Goal: Task Accomplishment & Management: Manage account settings

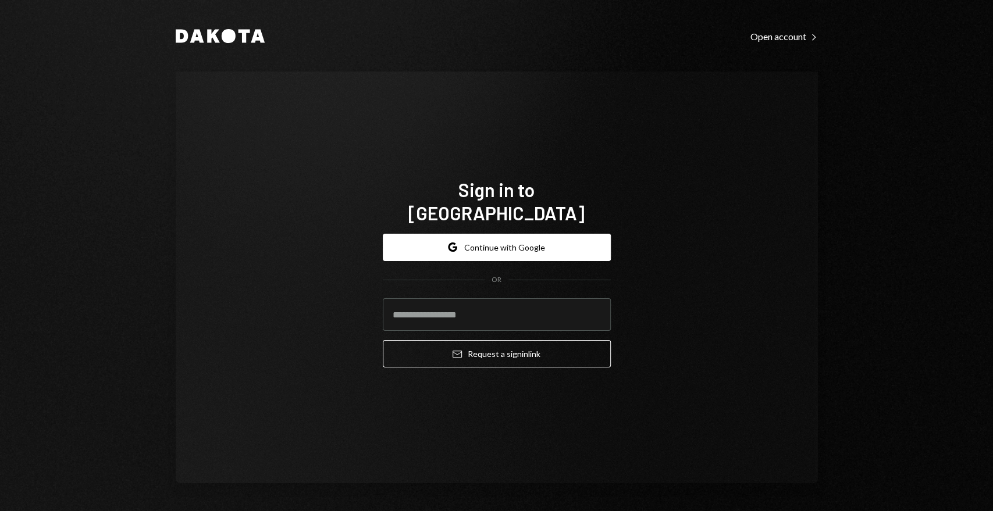
click at [0, 511] on com-1password-button at bounding box center [0, 511] width 0 height 0
type input "**********"
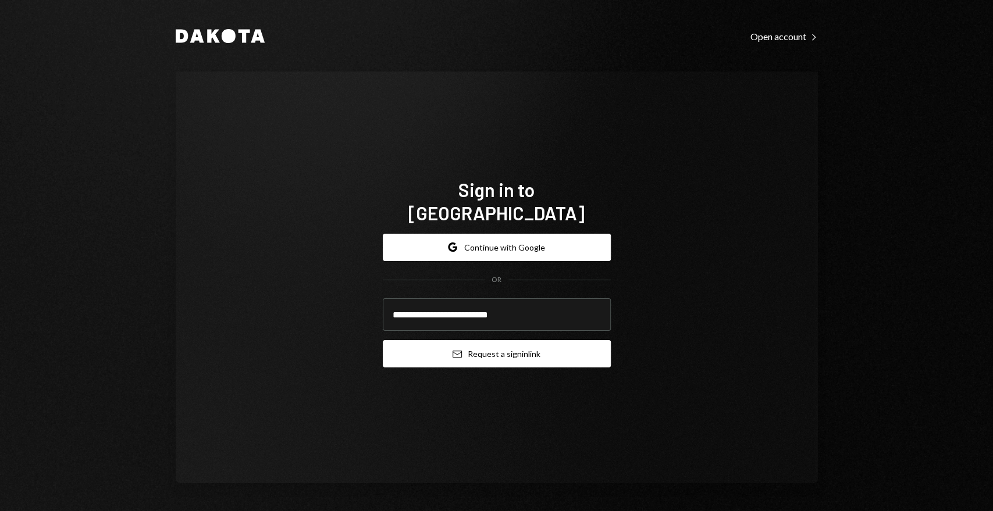
click at [461, 350] on icon "Email" at bounding box center [456, 354] width 9 height 9
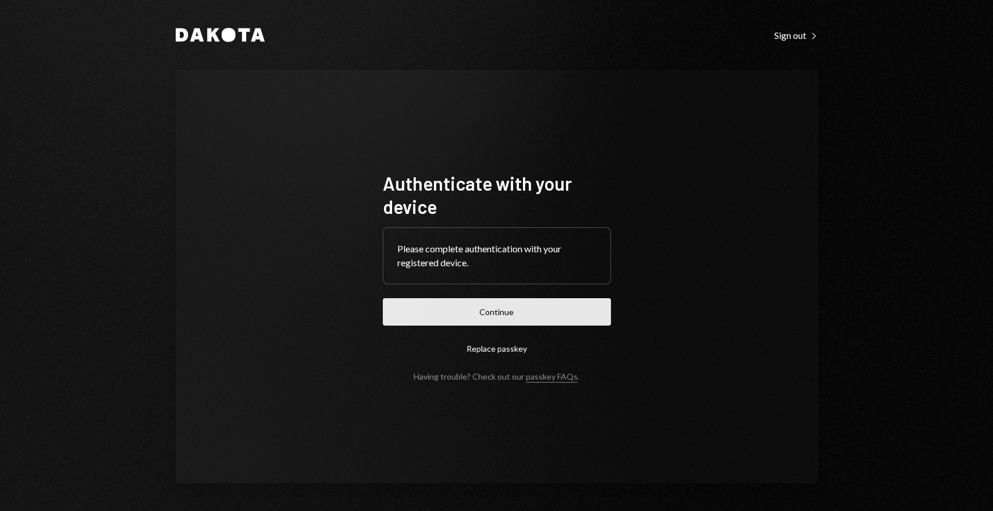
click at [489, 316] on button "Continue" at bounding box center [497, 311] width 228 height 27
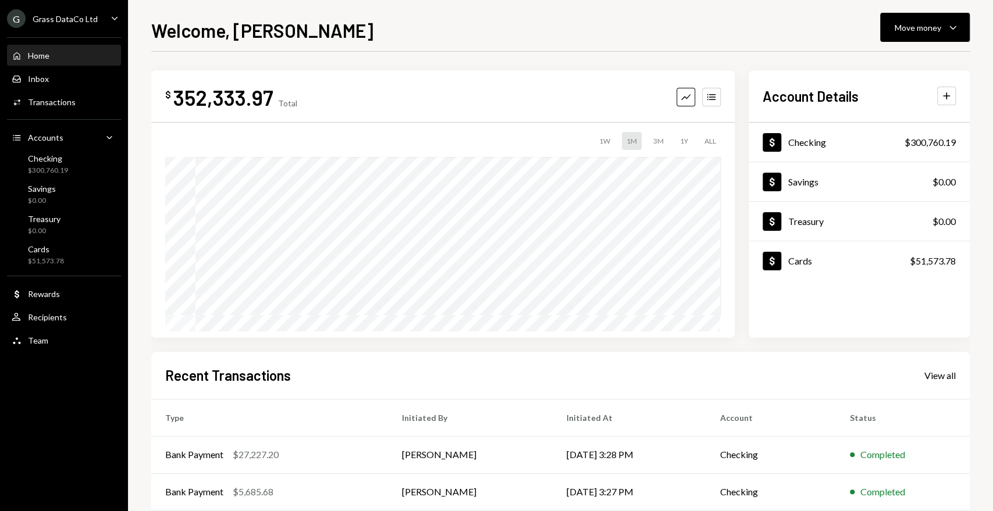
click at [95, 15] on div "G Grass DataCo Ltd Caret Down" at bounding box center [64, 18] width 128 height 19
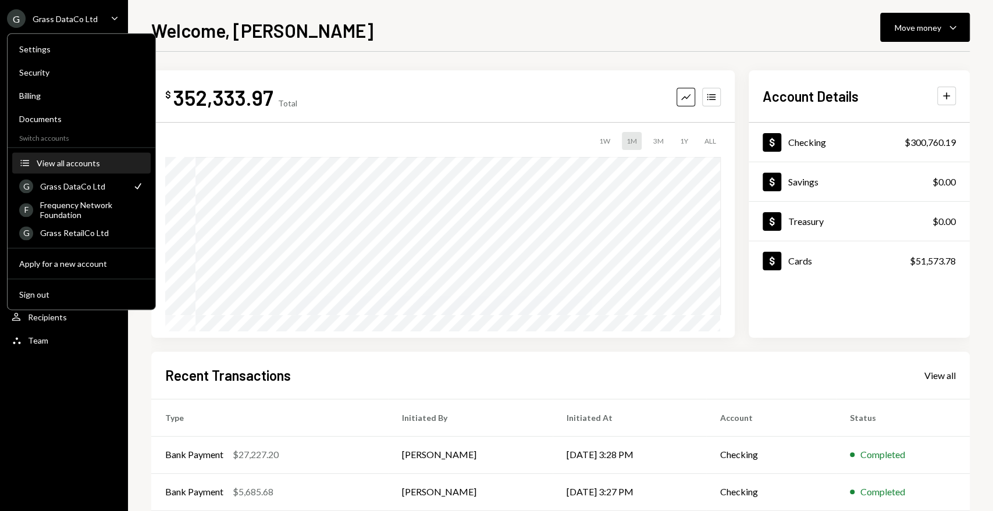
click at [95, 170] on button "Accounts View all accounts" at bounding box center [81, 163] width 138 height 21
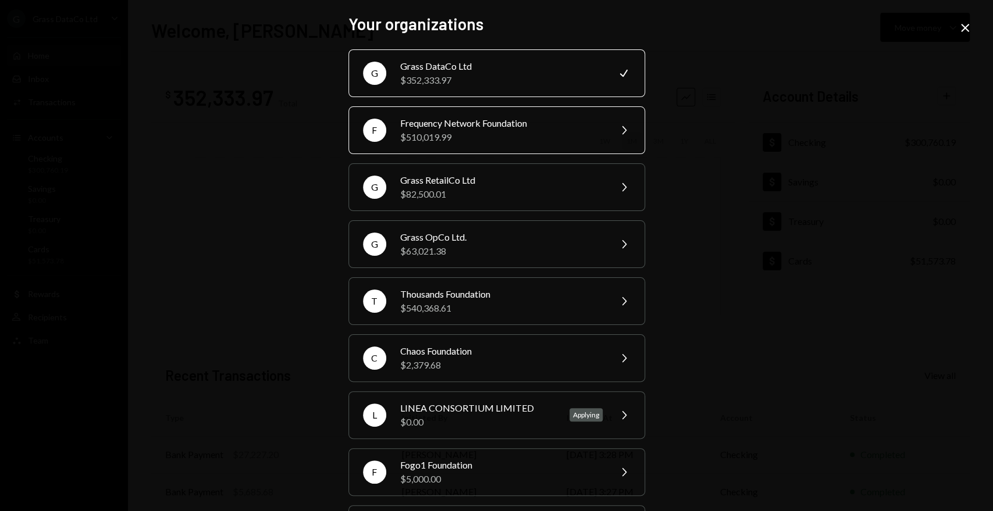
click at [472, 126] on div "Frequency Network Foundation" at bounding box center [501, 123] width 202 height 14
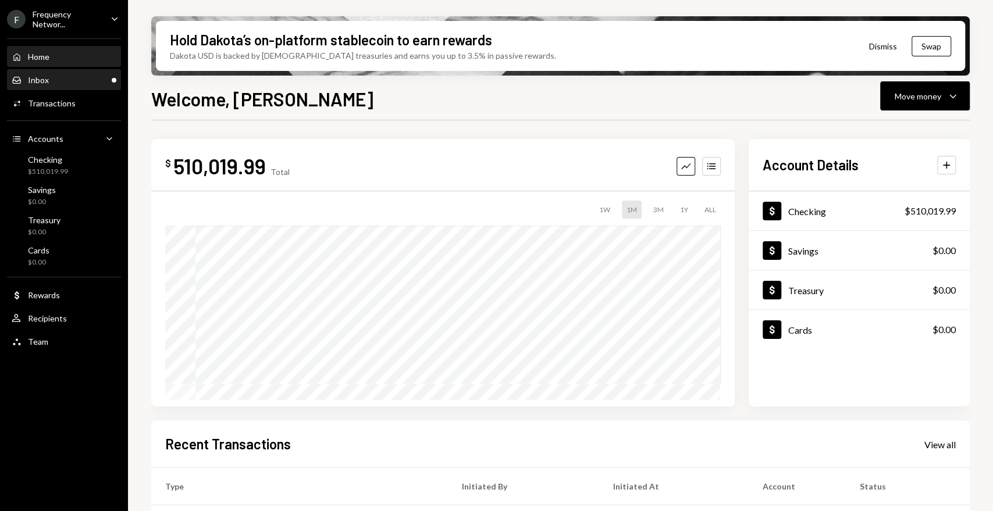
click at [92, 83] on div "Inbox Inbox" at bounding box center [64, 80] width 105 height 10
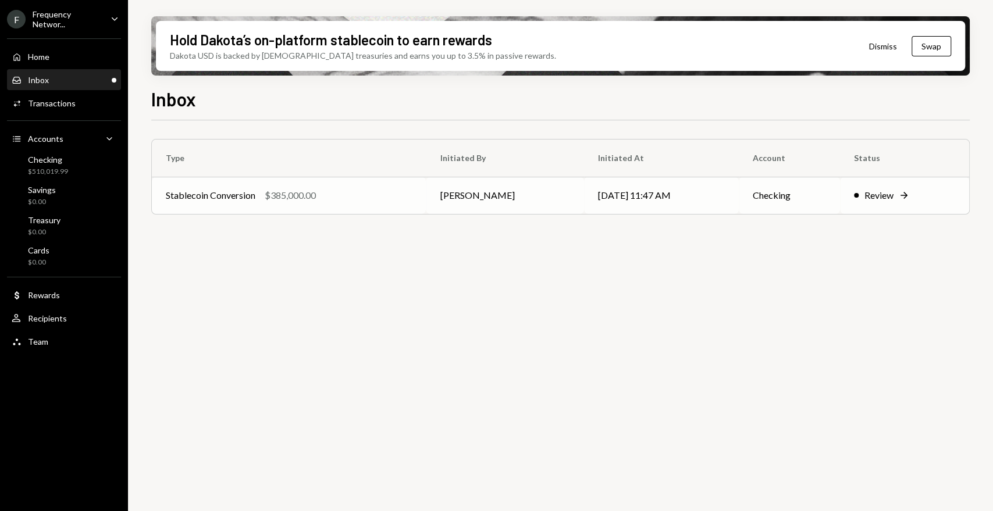
click at [298, 201] on div "$385,000.00" at bounding box center [290, 195] width 51 height 14
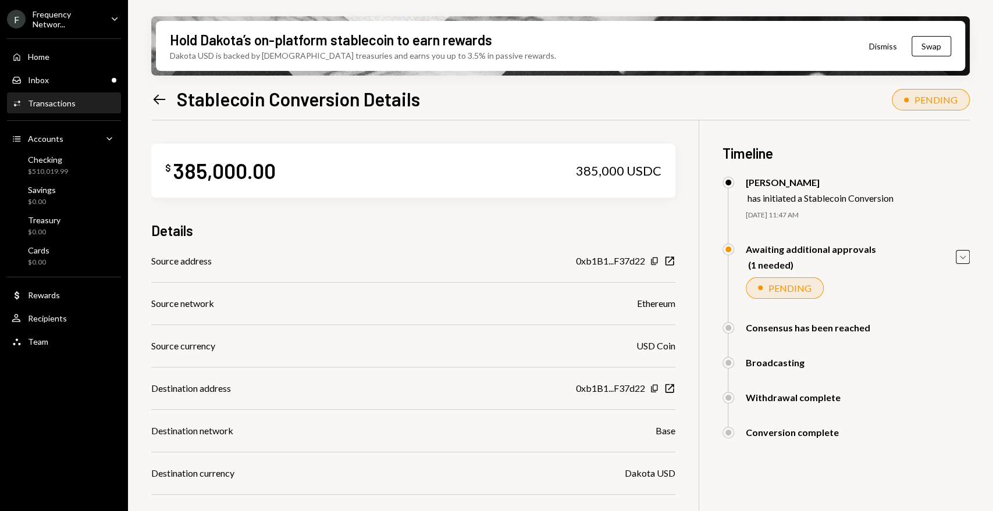
scroll to position [128, 0]
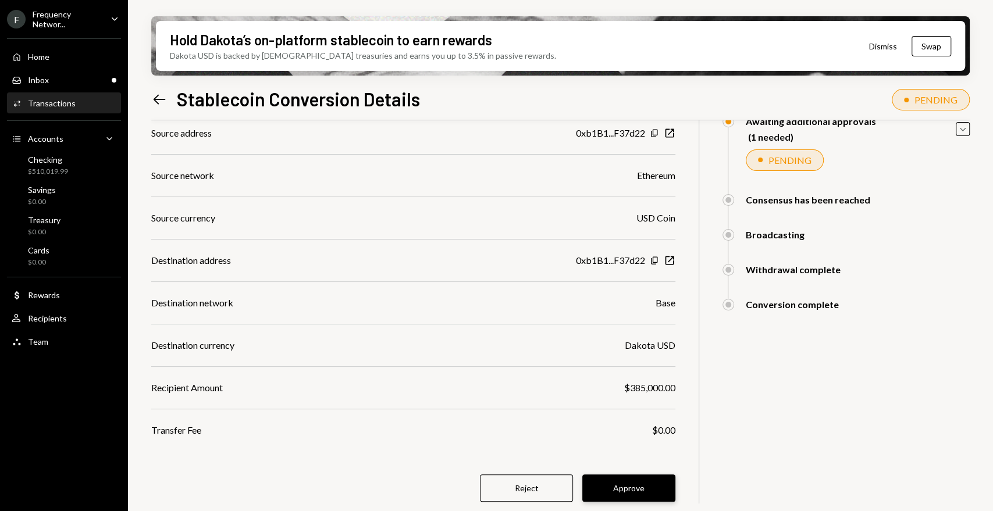
click at [635, 487] on button "Approve" at bounding box center [628, 488] width 93 height 27
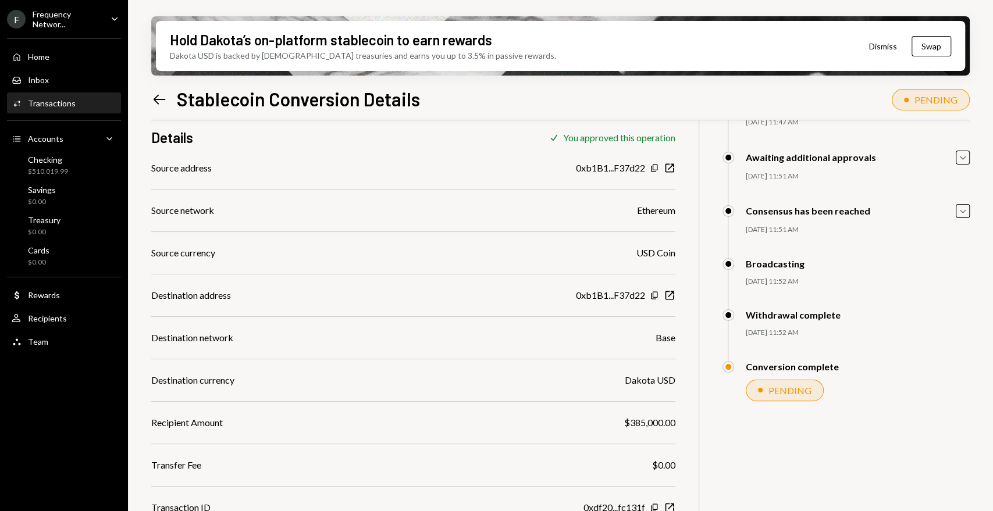
click at [75, 22] on div "Frequency Networ..." at bounding box center [67, 19] width 69 height 20
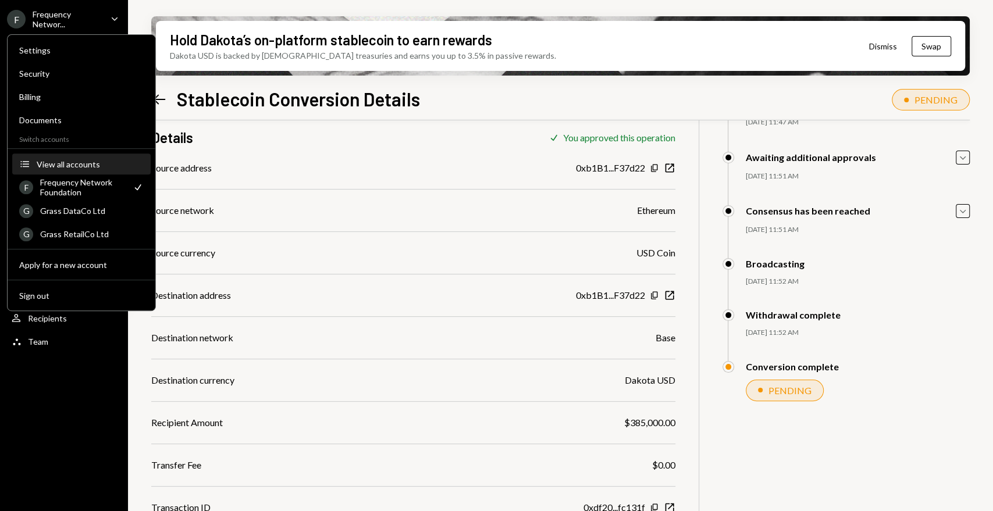
click at [84, 160] on div "View all accounts" at bounding box center [90, 164] width 107 height 10
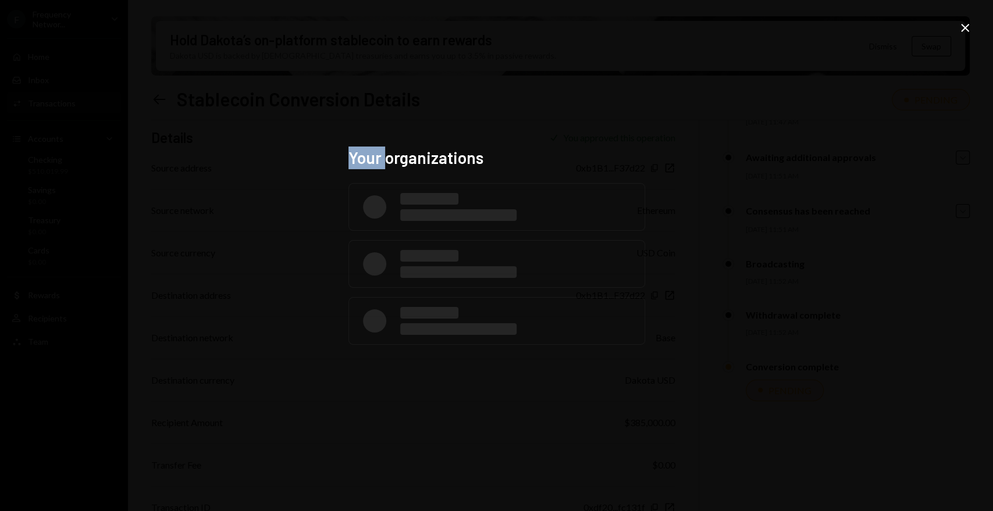
click at [84, 160] on div "Your organizations Close" at bounding box center [496, 255] width 993 height 511
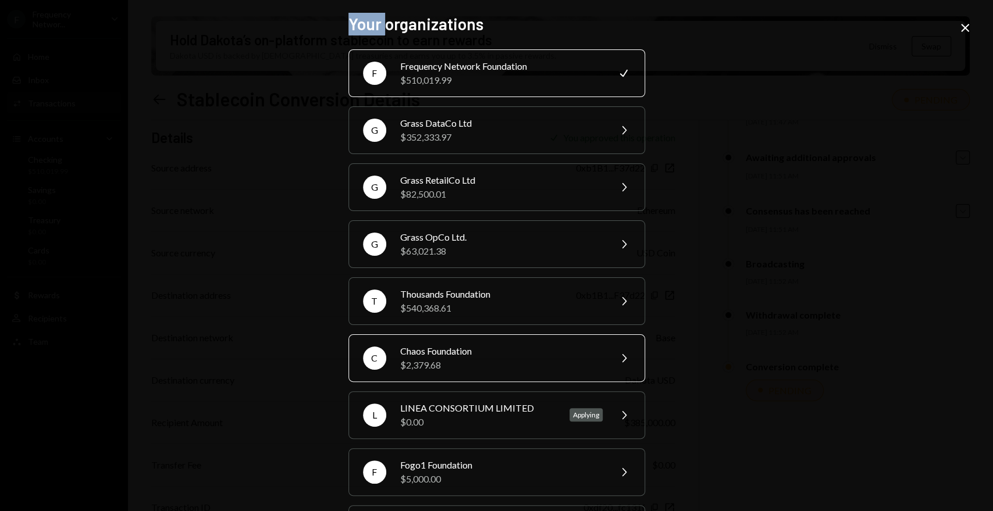
click at [467, 358] on div "$2,379.68" at bounding box center [501, 365] width 202 height 14
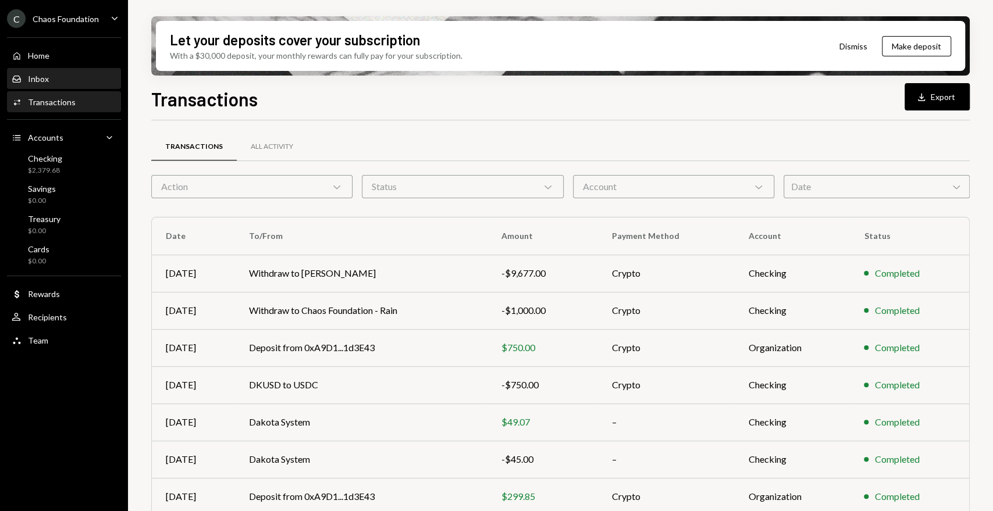
click at [51, 69] on div "Inbox Inbox" at bounding box center [64, 79] width 105 height 20
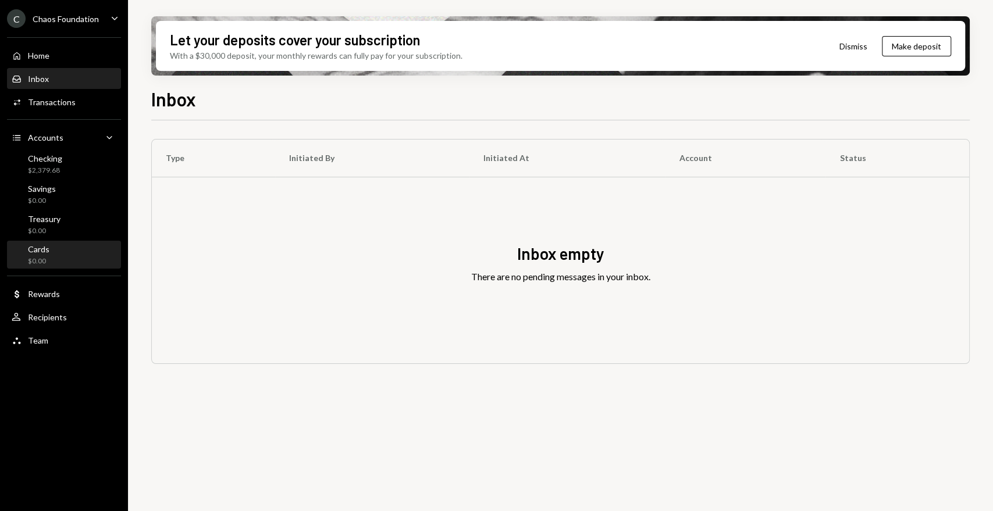
click at [52, 264] on div "Cards $0.00" at bounding box center [64, 255] width 105 height 22
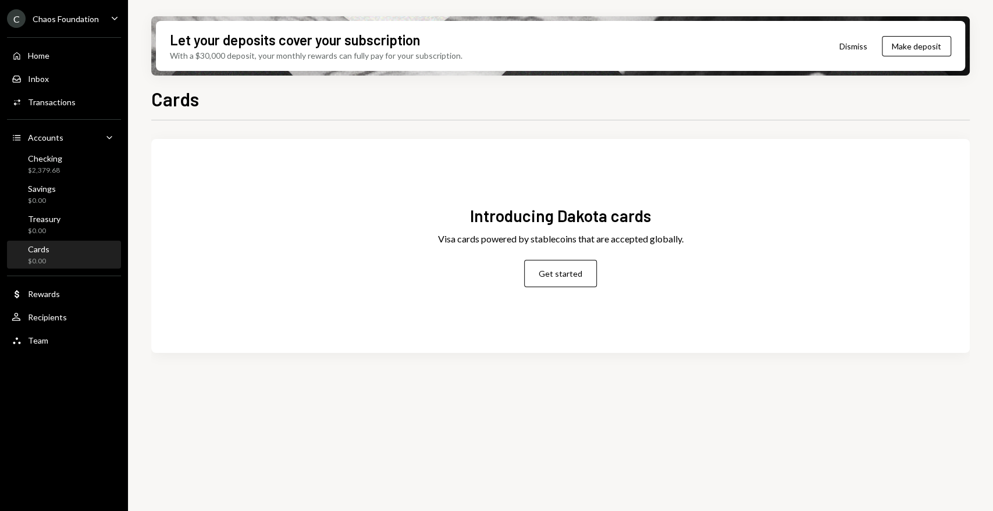
click at [94, 21] on div "Chaos Foundation" at bounding box center [66, 19] width 66 height 10
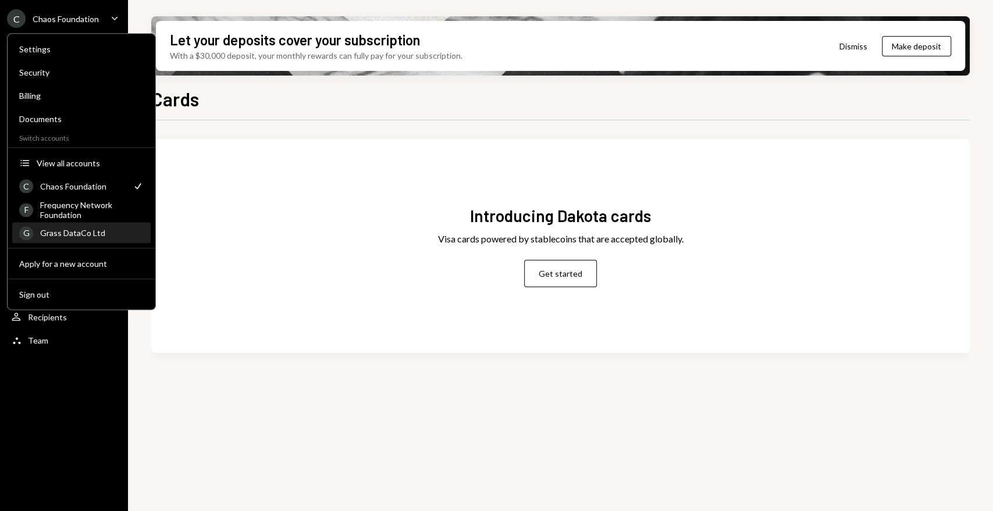
click at [85, 236] on div "Grass DataCo Ltd" at bounding box center [92, 233] width 104 height 10
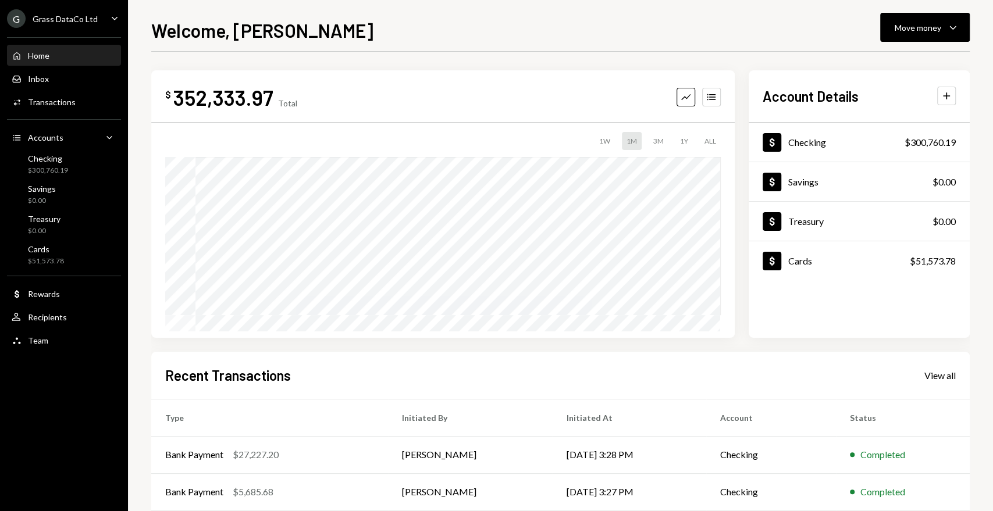
click at [73, 12] on div "G Grass DataCo Ltd" at bounding box center [52, 18] width 91 height 19
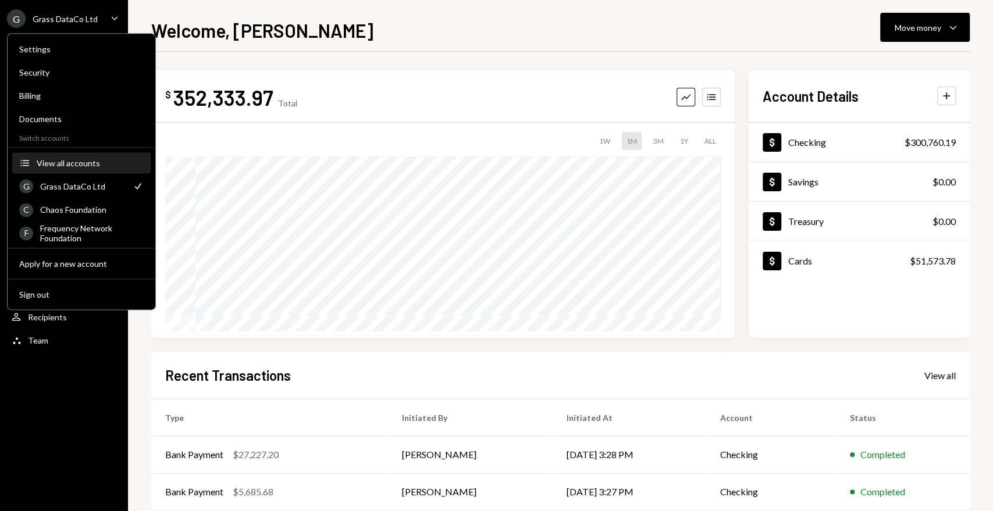
click at [73, 167] on div "View all accounts" at bounding box center [90, 163] width 107 height 10
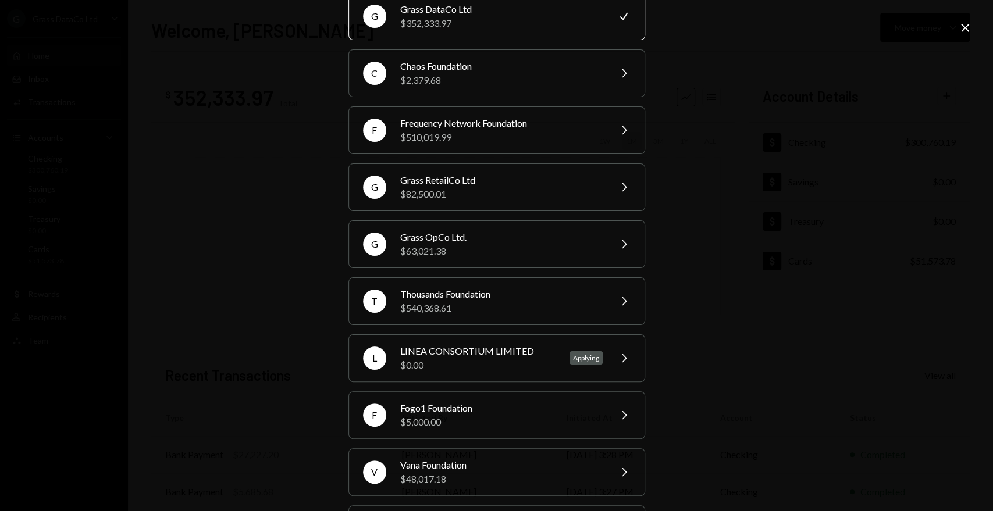
scroll to position [58, 0]
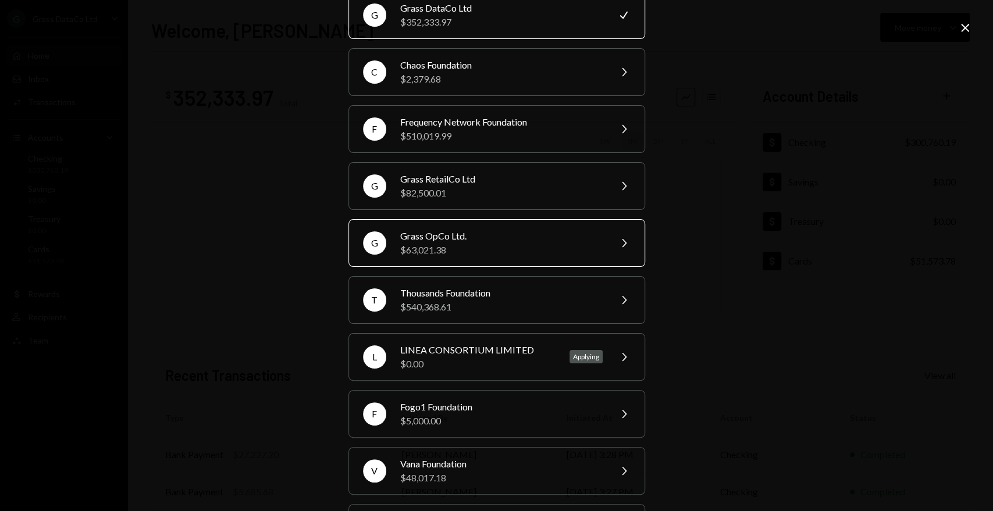
click at [400, 234] on div "Grass OpCo Ltd." at bounding box center [501, 236] width 202 height 14
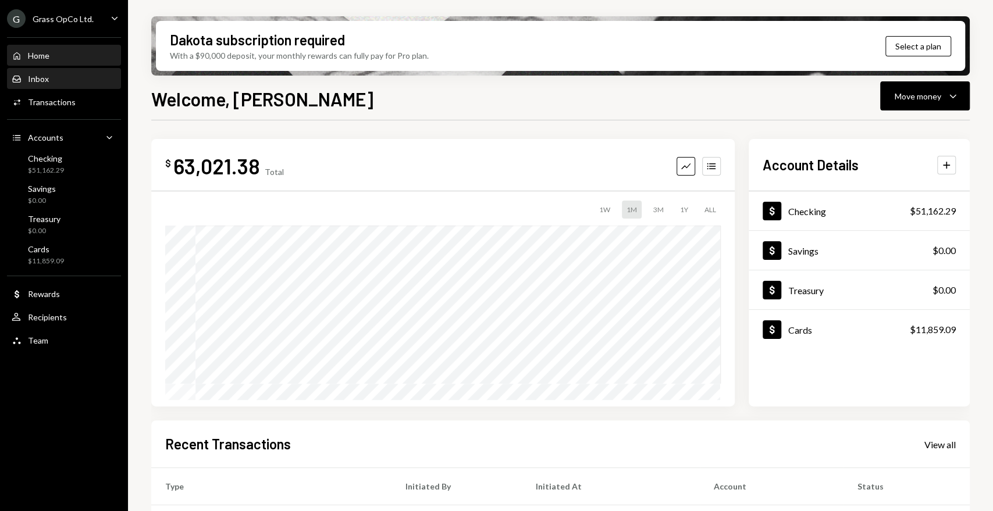
click at [73, 80] on div "Inbox Inbox" at bounding box center [64, 79] width 105 height 10
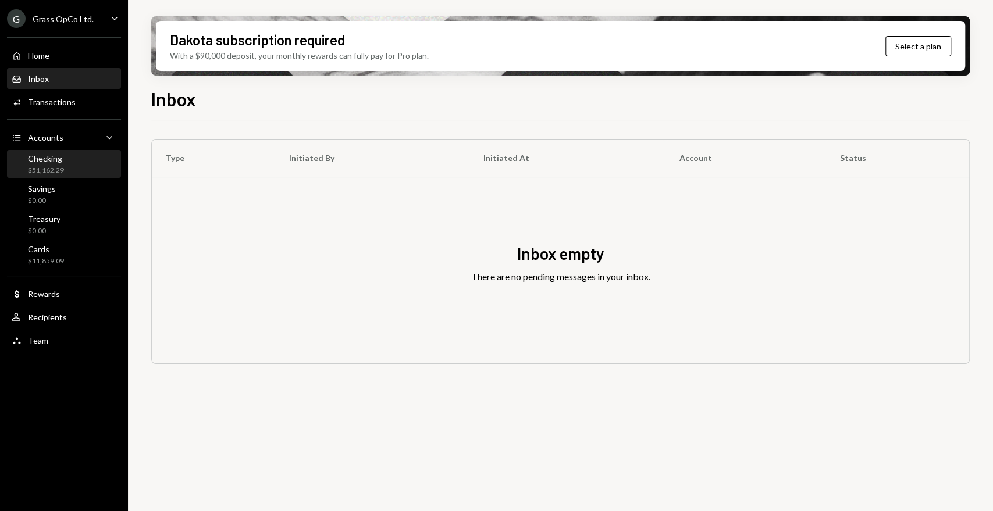
click at [81, 155] on div "Checking $51,162.29" at bounding box center [64, 165] width 105 height 22
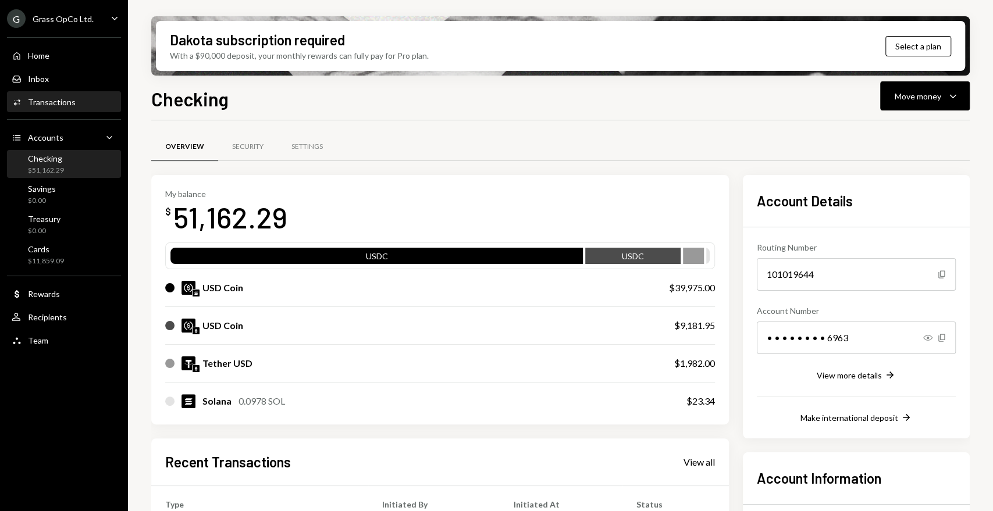
click at [69, 105] on div "Transactions" at bounding box center [52, 102] width 48 height 10
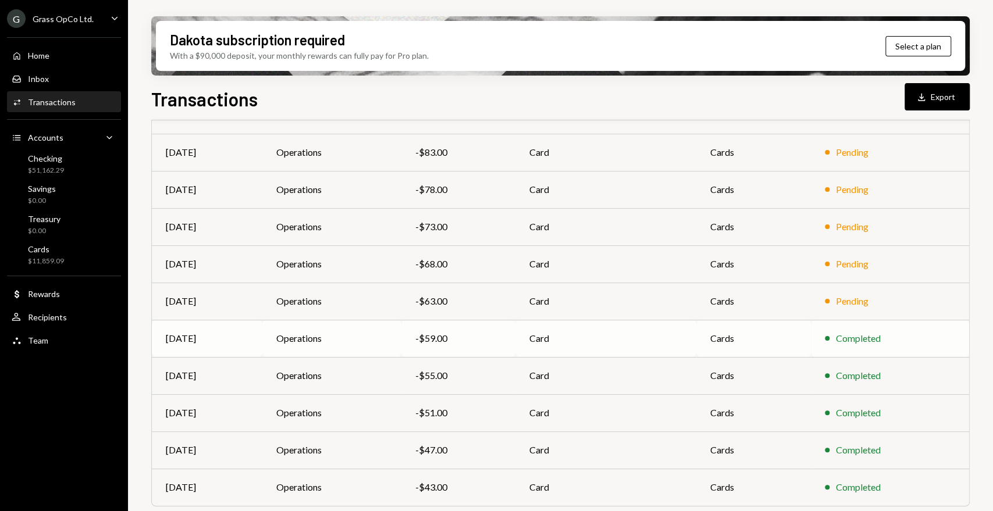
scroll to position [151, 0]
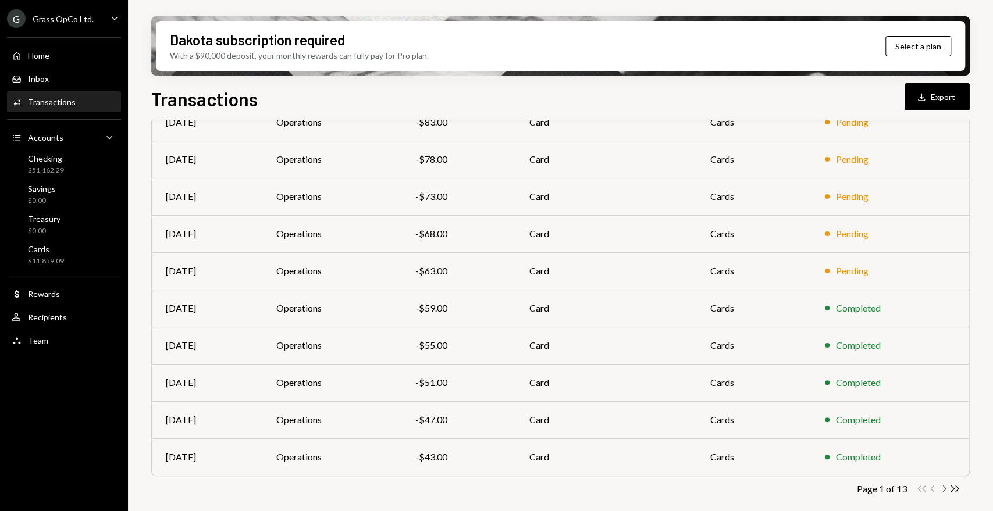
click at [943, 487] on icon "Chevron Right" at bounding box center [943, 488] width 11 height 11
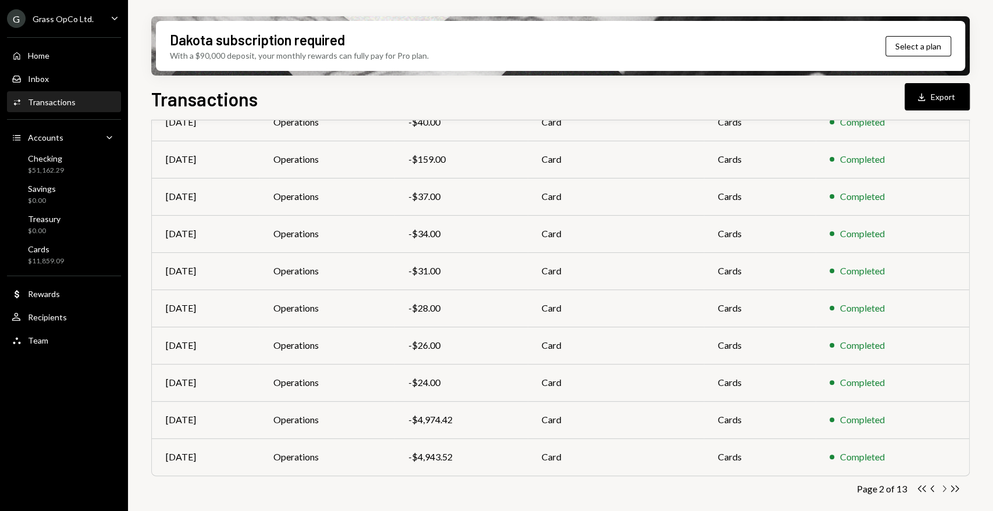
click at [942, 487] on icon "Chevron Right" at bounding box center [943, 488] width 11 height 11
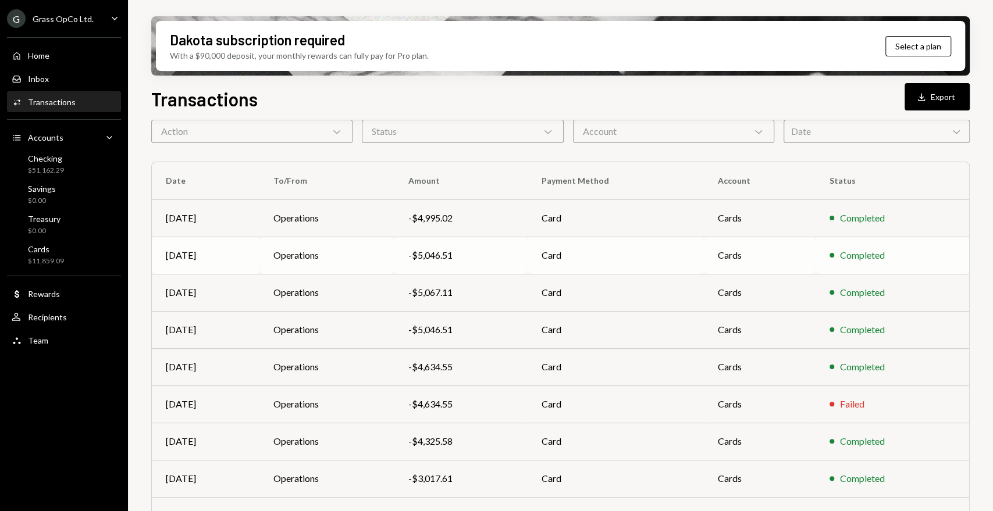
scroll to position [0, 0]
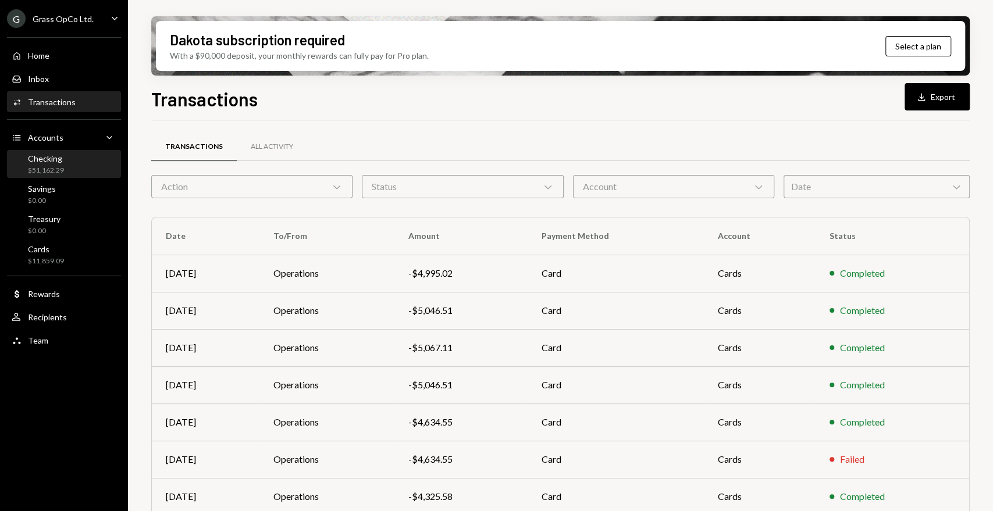
click at [74, 160] on div "Checking $51,162.29" at bounding box center [64, 165] width 105 height 22
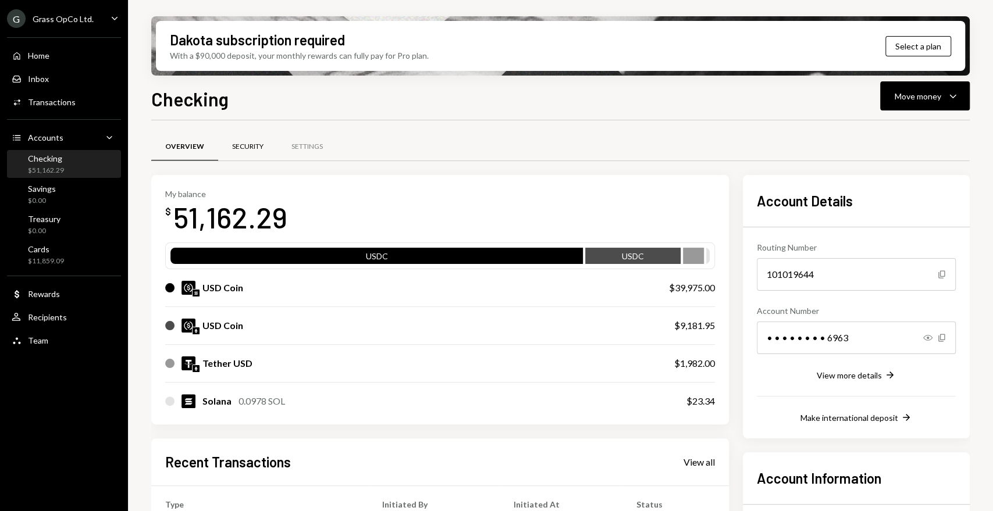
click at [227, 144] on div "Security" at bounding box center [247, 147] width 59 height 28
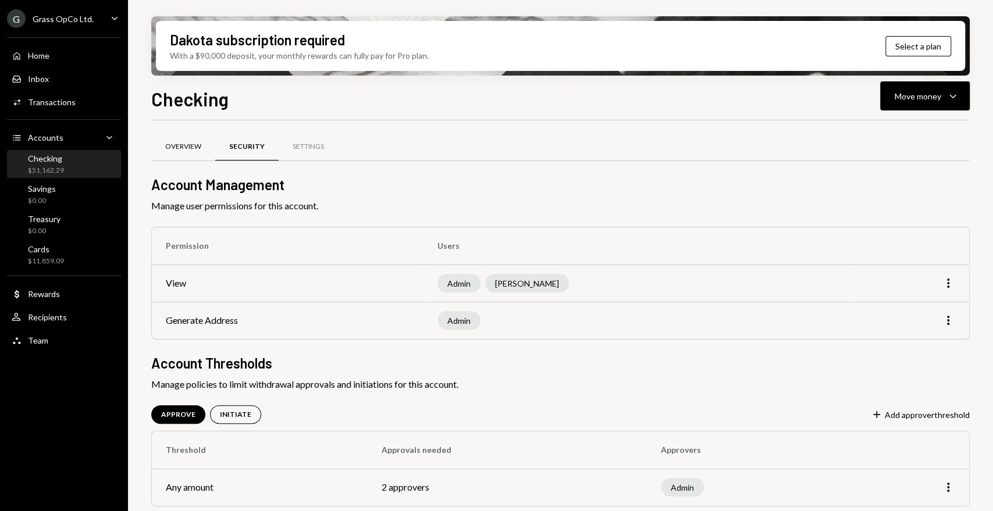
click at [182, 143] on div "Overview" at bounding box center [183, 147] width 36 height 10
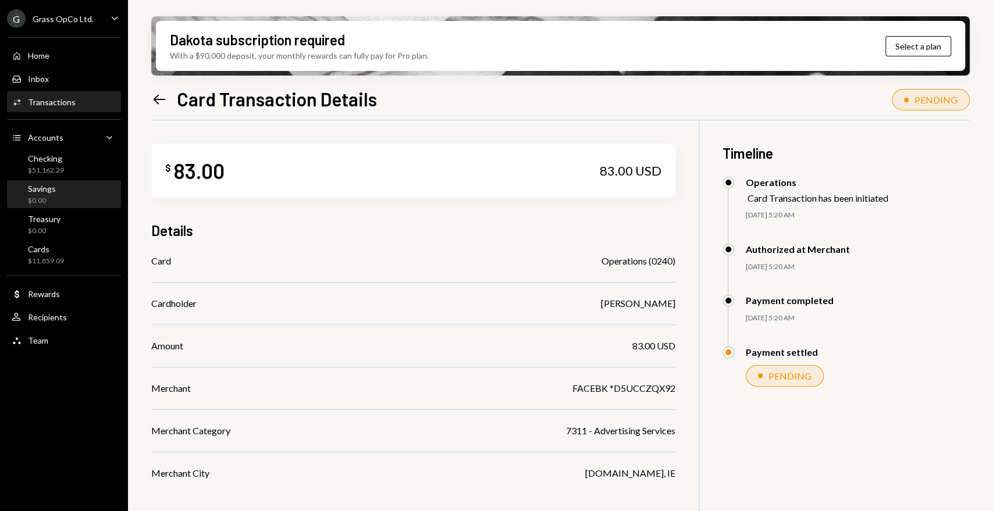
click at [61, 180] on link "Savings $0.00" at bounding box center [64, 194] width 114 height 28
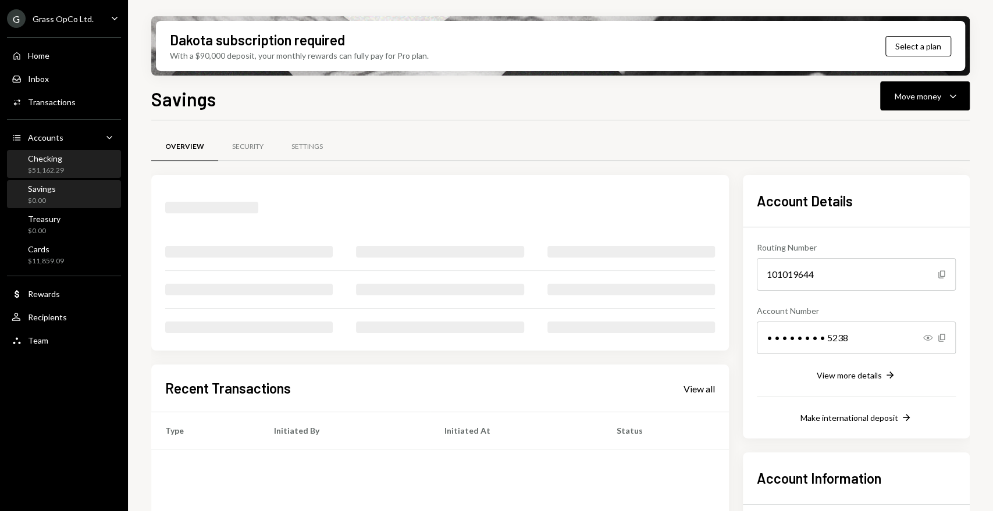
click at [62, 163] on div "Checking" at bounding box center [46, 159] width 36 height 10
